Goal: Information Seeking & Learning: Find specific fact

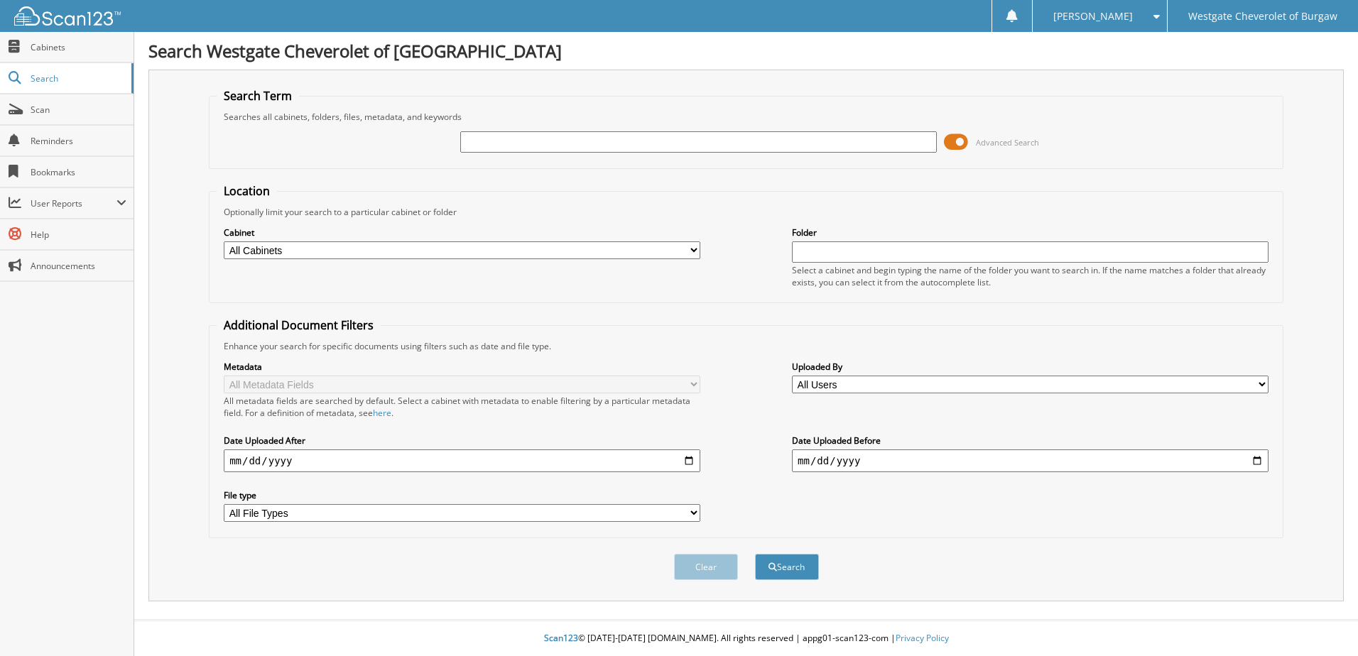
click at [560, 139] on input "text" at bounding box center [698, 141] width 477 height 21
type input "BABB"
click at [755, 554] on button "Search" at bounding box center [787, 567] width 64 height 26
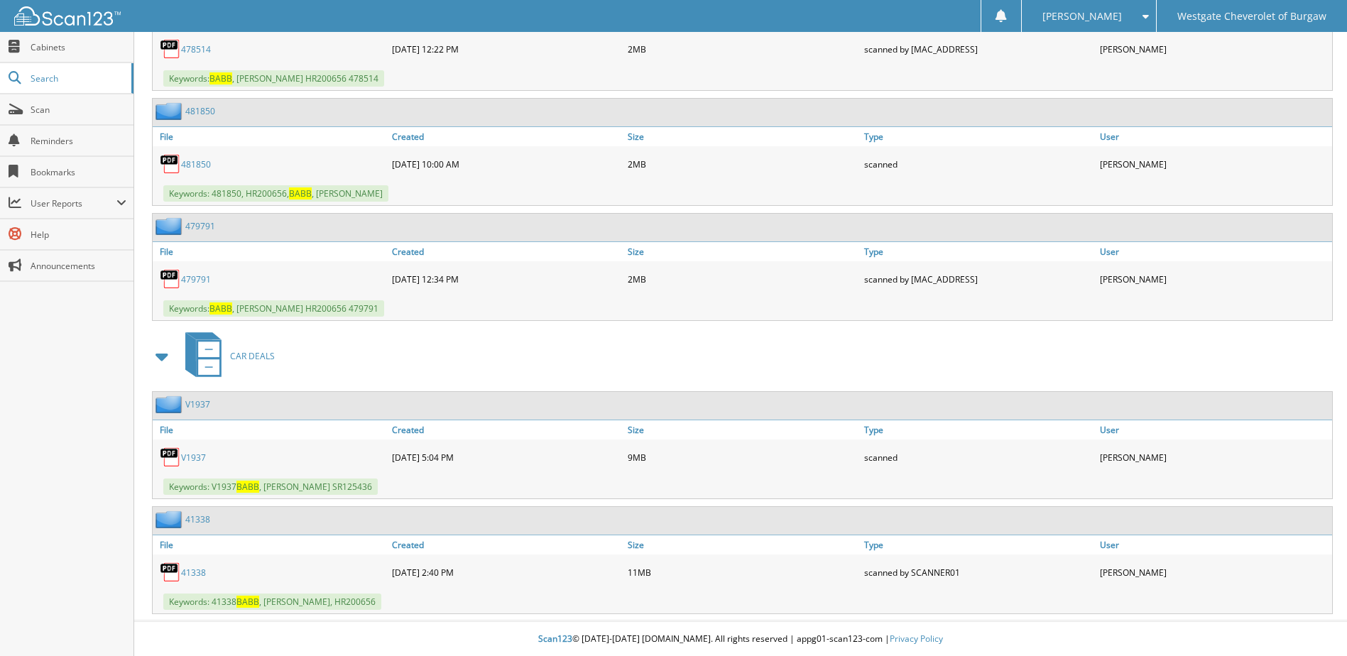
scroll to position [1430, 0]
click at [195, 455] on link "V1937" at bounding box center [193, 457] width 25 height 12
